Goal: Navigation & Orientation: Go to known website

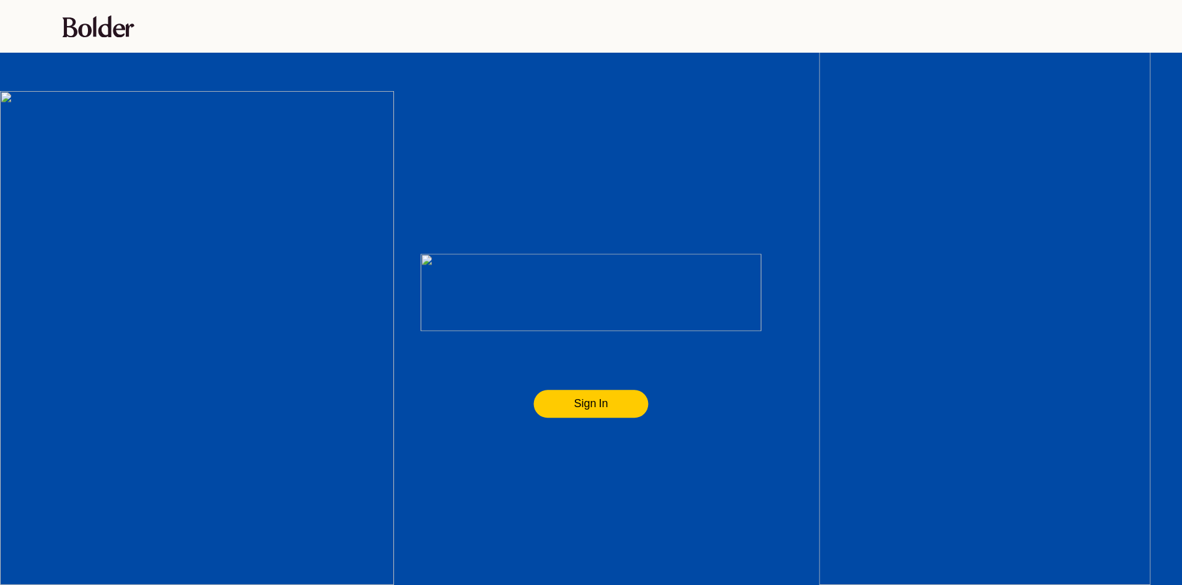
click at [702, 449] on flt-glass-pane at bounding box center [591, 292] width 1182 height 585
